Goal: Find specific page/section: Find specific page/section

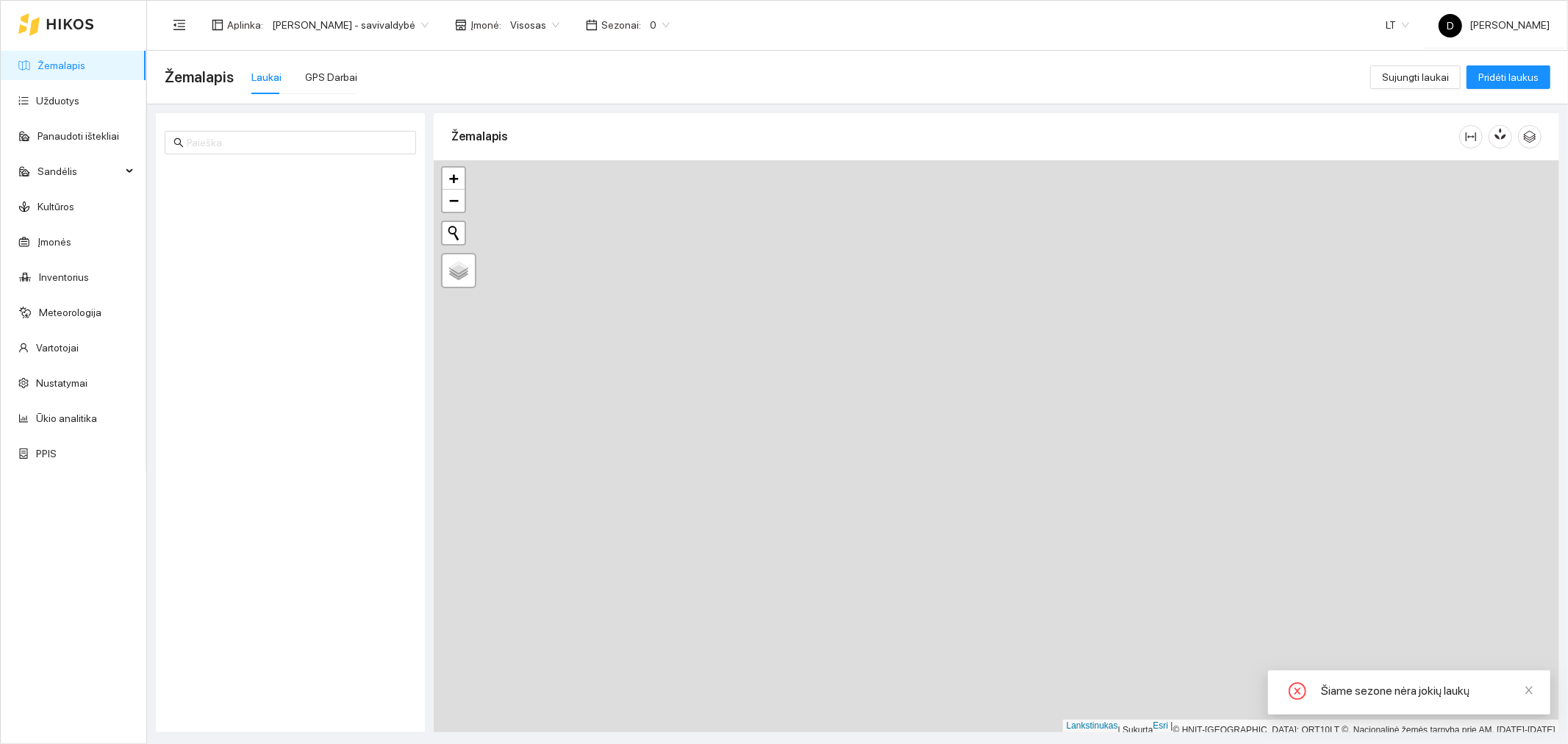
click at [670, 24] on span "0" at bounding box center [659, 25] width 20 height 22
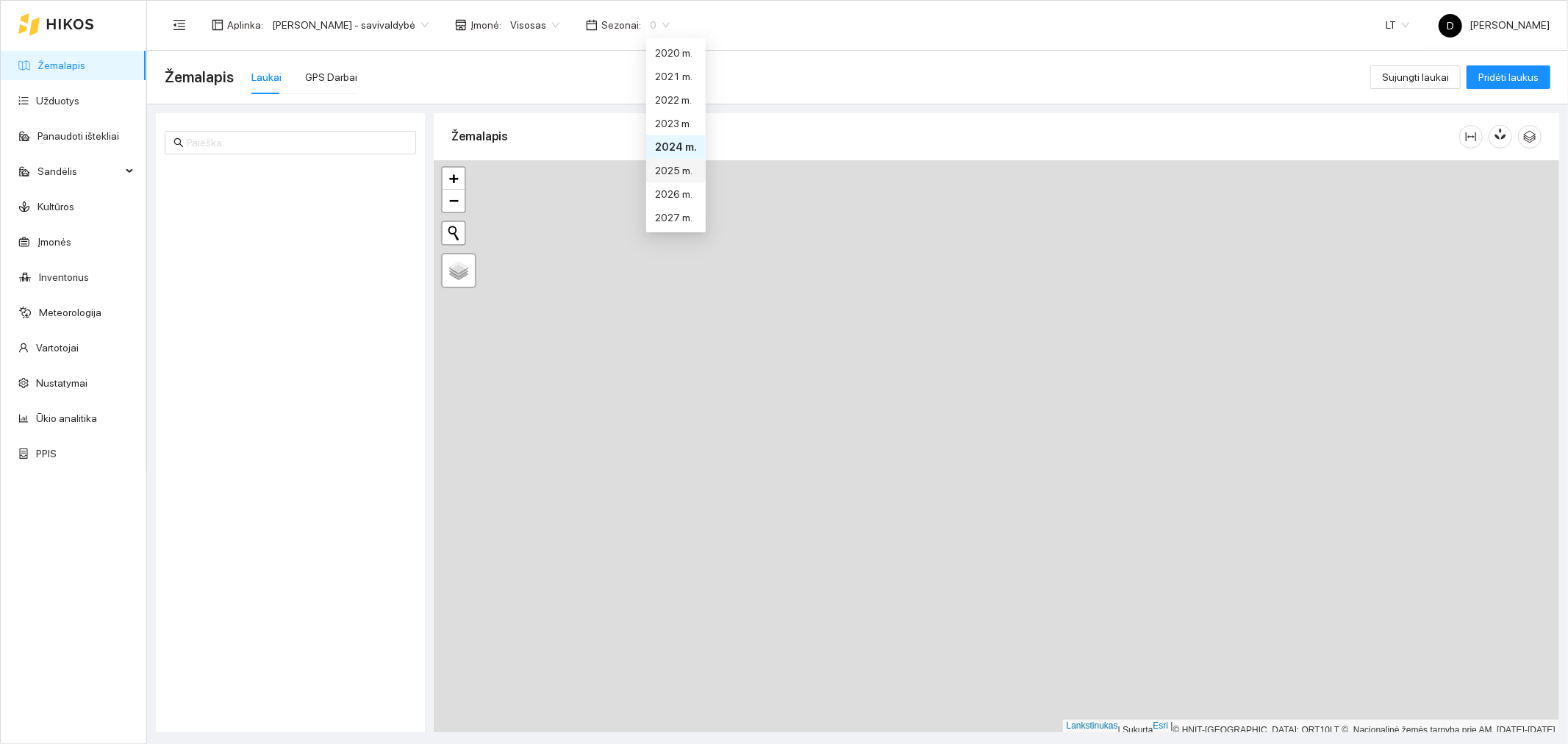
click at [677, 166] on font "2025 m." at bounding box center [673, 171] width 37 height 11
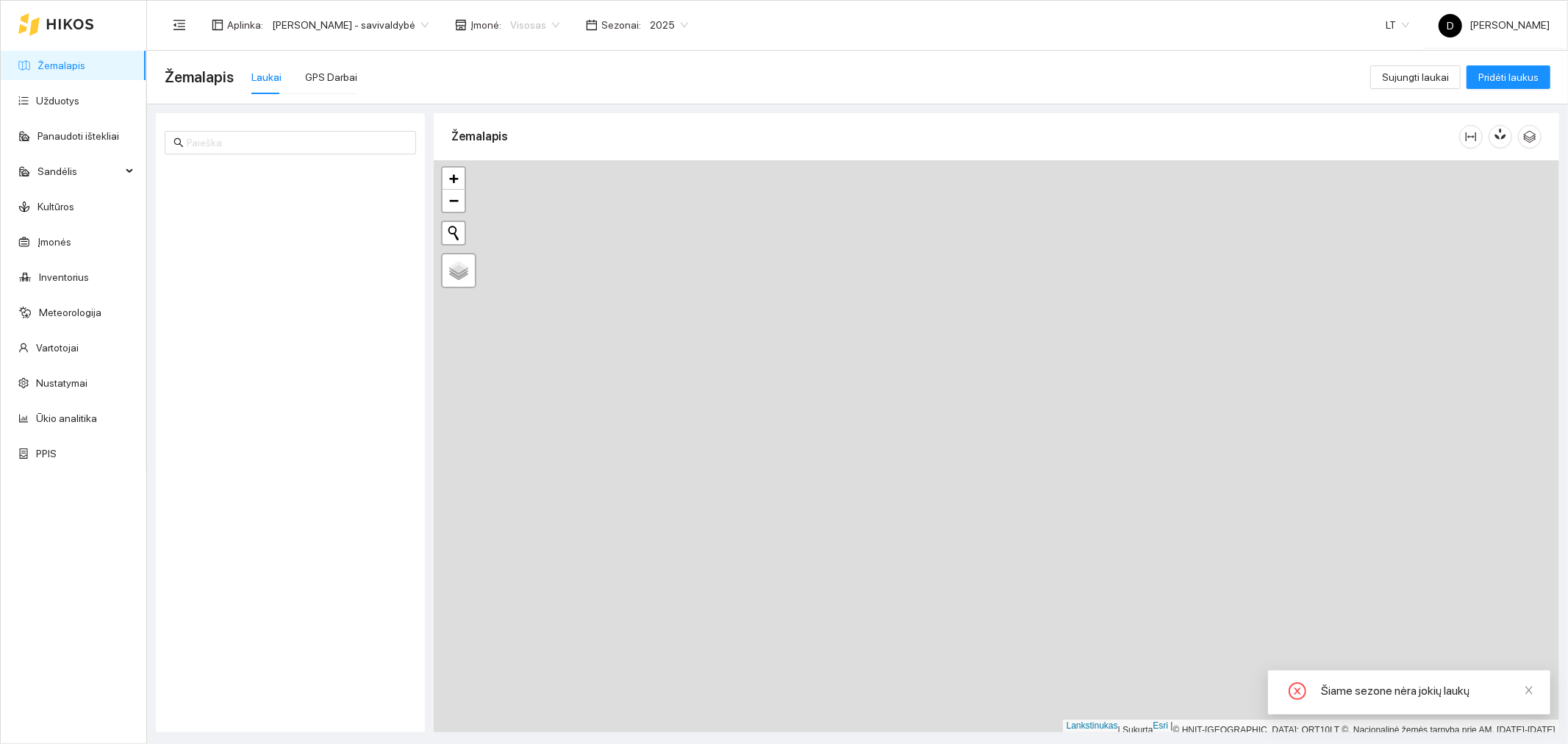
click at [559, 23] on span "Visosas" at bounding box center [535, 25] width 50 height 22
click at [429, 23] on span "[PERSON_NAME] - savivaldybė" at bounding box center [351, 25] width 156 height 22
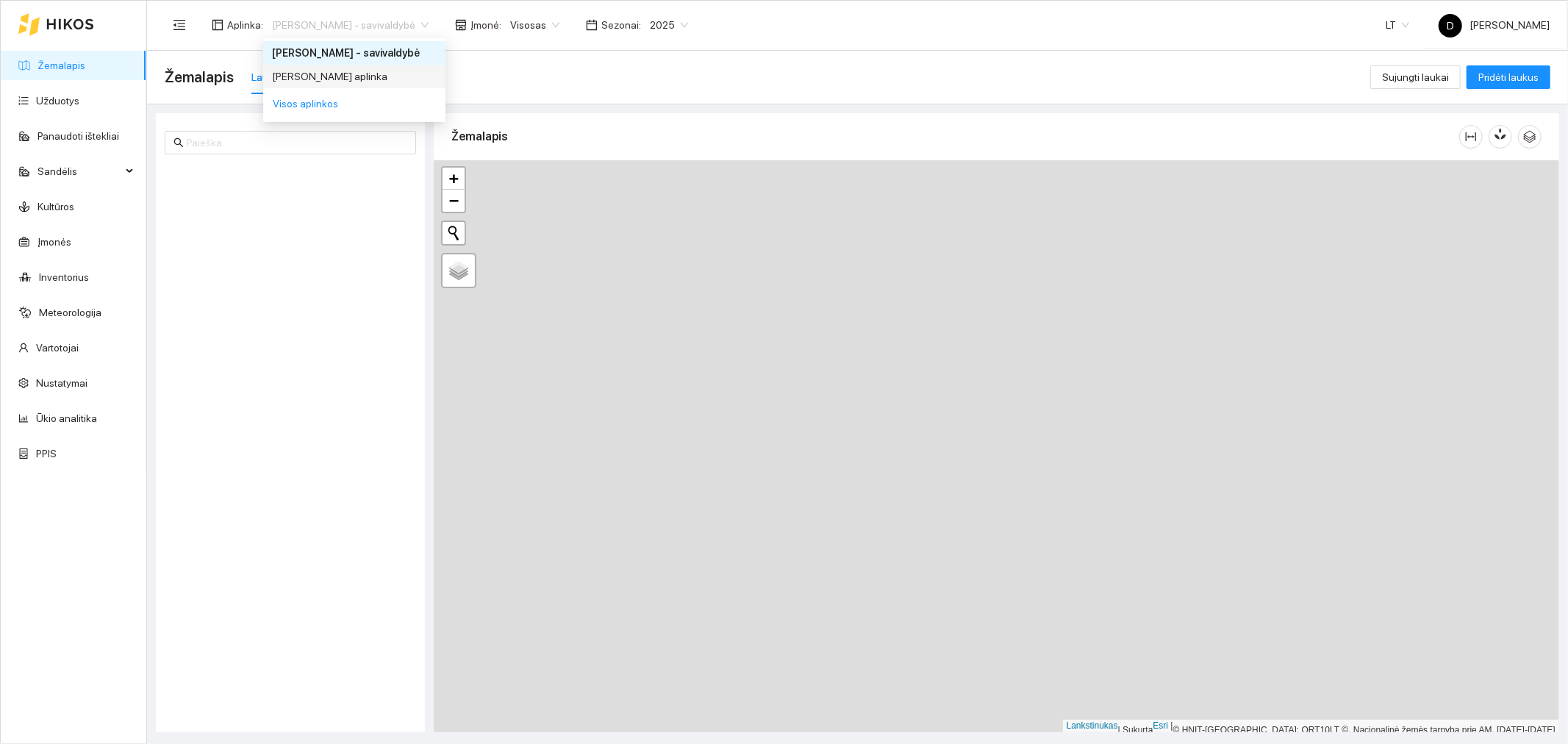
click at [380, 78] on font "[PERSON_NAME] aplinka" at bounding box center [330, 76] width 115 height 11
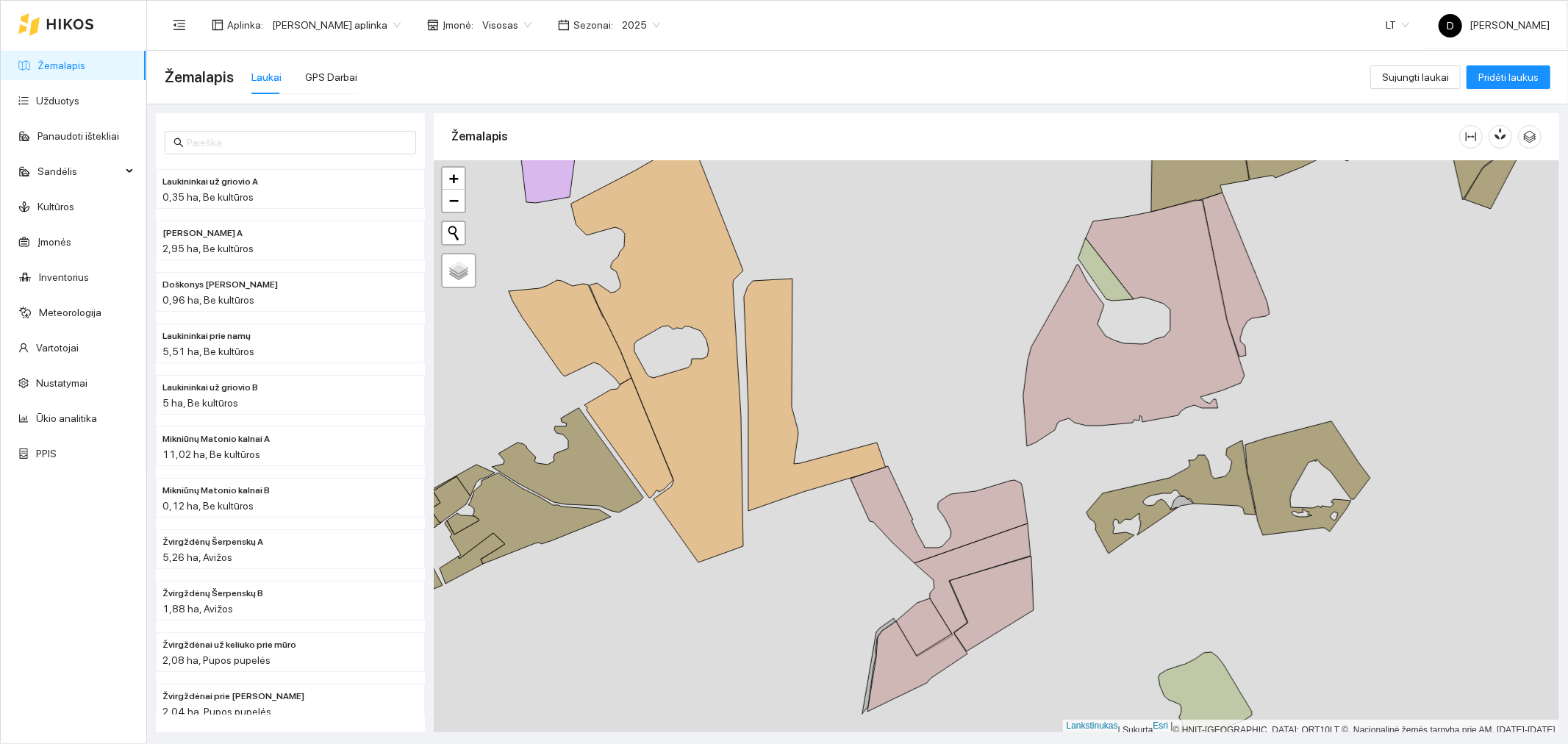
scroll to position [4, 0]
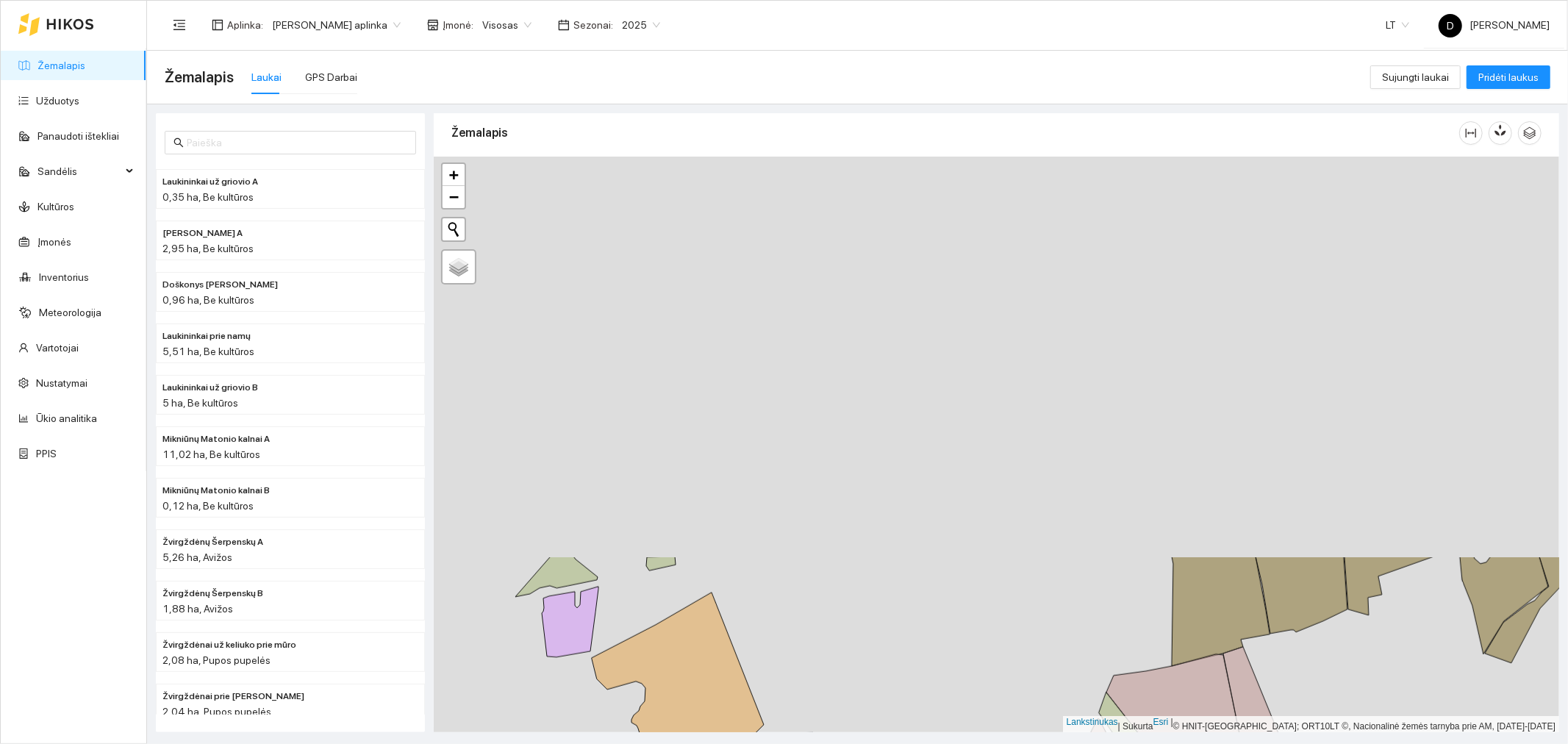
drag, startPoint x: 927, startPoint y: 324, endPoint x: 947, endPoint y: 782, distance: 458.4
click at [947, 743] on html "Žemalapis Užduotys Panaudoti ištekliai Sandėlis Kultūros Įmonės Inventorius Met…" at bounding box center [784, 372] width 1568 height 744
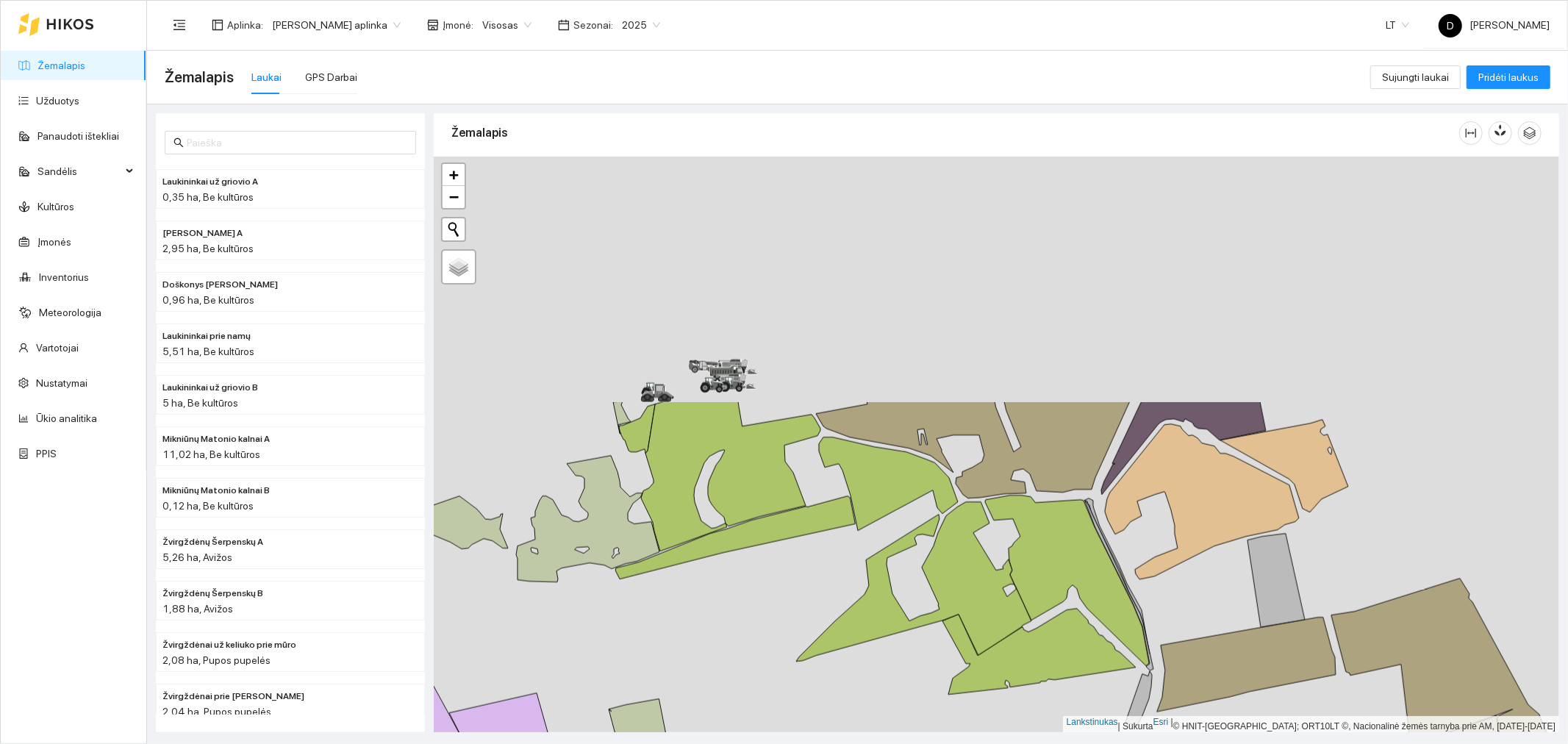
drag, startPoint x: 882, startPoint y: 497, endPoint x: 925, endPoint y: 782, distance: 288.2
click at [925, 743] on html "Žemalapis Užduotys Panaudoti ištekliai Sandėlis Kultūros Įmonės Inventorius Met…" at bounding box center [784, 372] width 1568 height 744
